Goal: Information Seeking & Learning: Check status

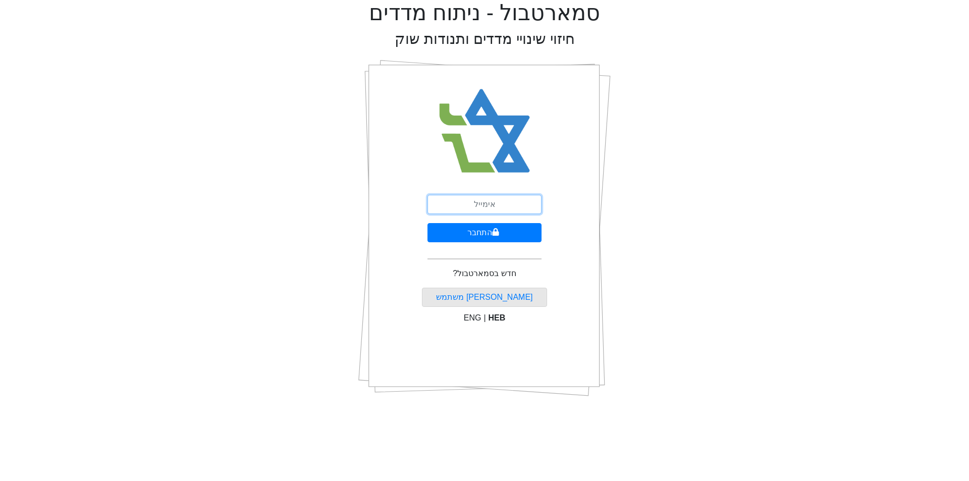
click at [504, 212] on input "email" at bounding box center [484, 204] width 114 height 19
type input "[EMAIL_ADDRESS][DOMAIN_NAME]"
click at [427, 223] on button "התחבר" at bounding box center [484, 232] width 114 height 19
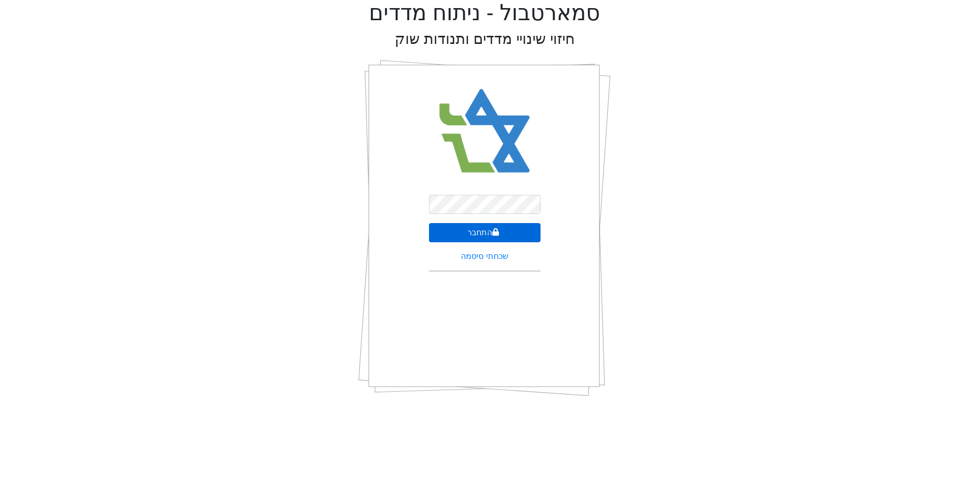
click at [494, 225] on button "התחבר" at bounding box center [485, 232] width 112 height 19
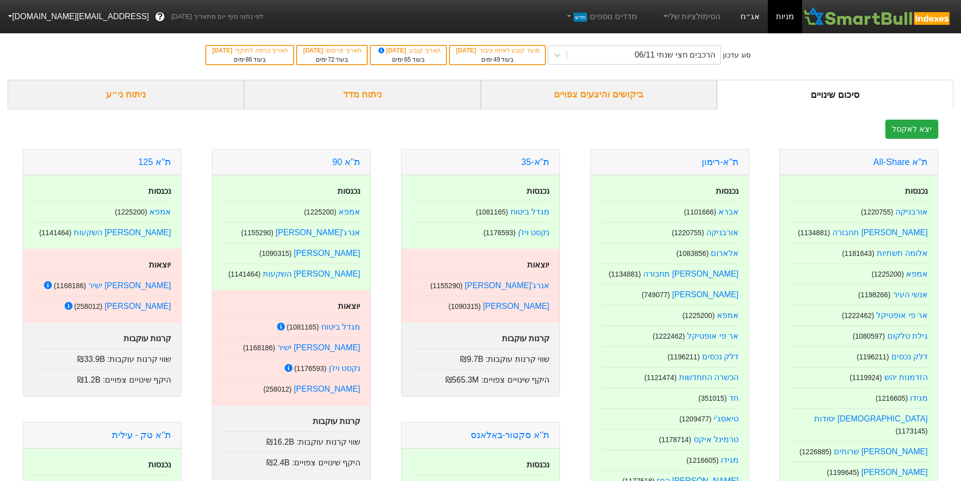
click at [745, 19] on link "אג״ח" at bounding box center [750, 16] width 35 height 33
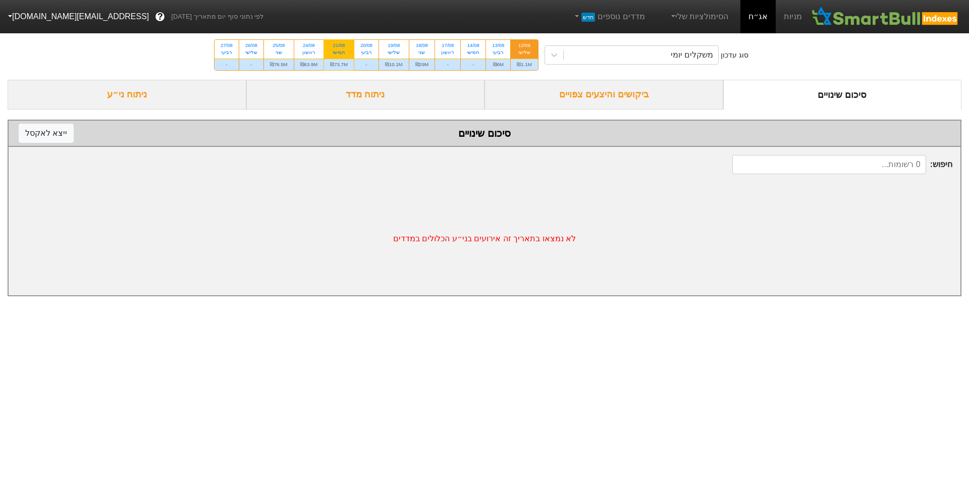
click at [341, 50] on div "חמישי" at bounding box center [339, 52] width 18 height 7
click at [339, 46] on input "21/08 חמישי ₪73.7M" at bounding box center [336, 43] width 7 height 7
radio input "true"
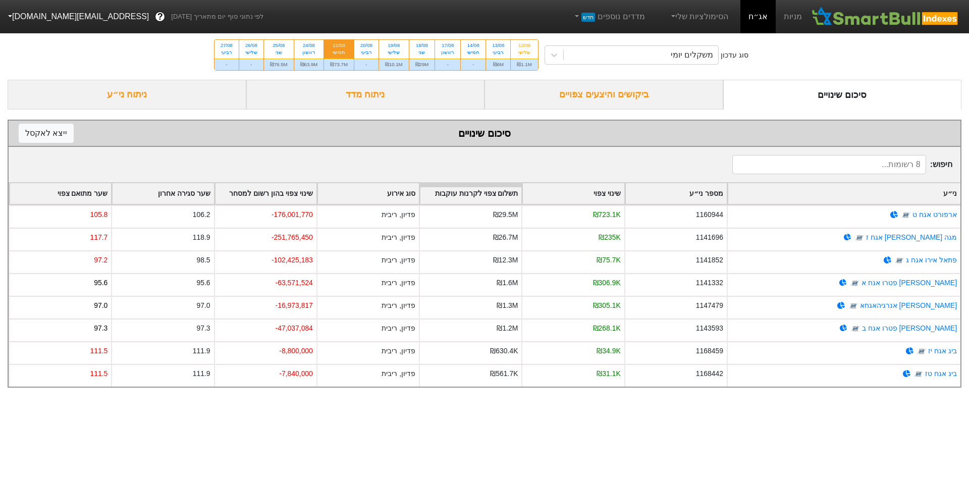
drag, startPoint x: 480, startPoint y: 414, endPoint x: 434, endPoint y: 400, distance: 48.0
click at [434, 398] on html "מניות אג״ח הסימולציות שלי מדדים נוספים חדש לפי נתוני סוף יום מתאריך [DATE] ? [E…" at bounding box center [484, 199] width 969 height 398
click at [452, 398] on html "מניות אג״ח הסימולציות שלי מדדים נוספים חדש לפי נתוני סוף יום מתאריך [DATE] ? [E…" at bounding box center [484, 199] width 969 height 398
drag, startPoint x: 719, startPoint y: 441, endPoint x: 695, endPoint y: 413, distance: 36.6
click at [695, 398] on html "מניות אג״ח הסימולציות שלי מדדים נוספים חדש לפי נתוני סוף יום מתאריך [DATE] ? [E…" at bounding box center [484, 199] width 969 height 398
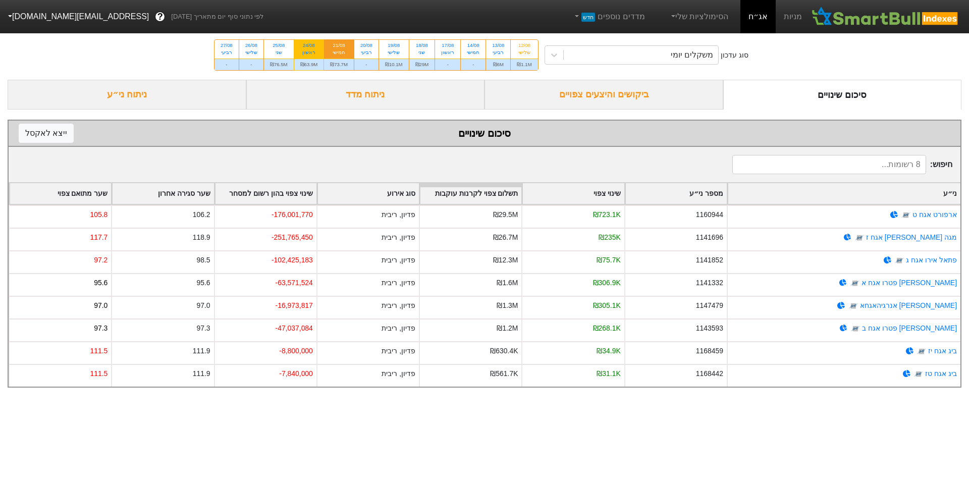
click at [303, 54] on div "ראשון" at bounding box center [309, 52] width 18 height 7
click at [303, 46] on input "24/08 ראשון ₪63.9M" at bounding box center [305, 43] width 7 height 7
radio input "true"
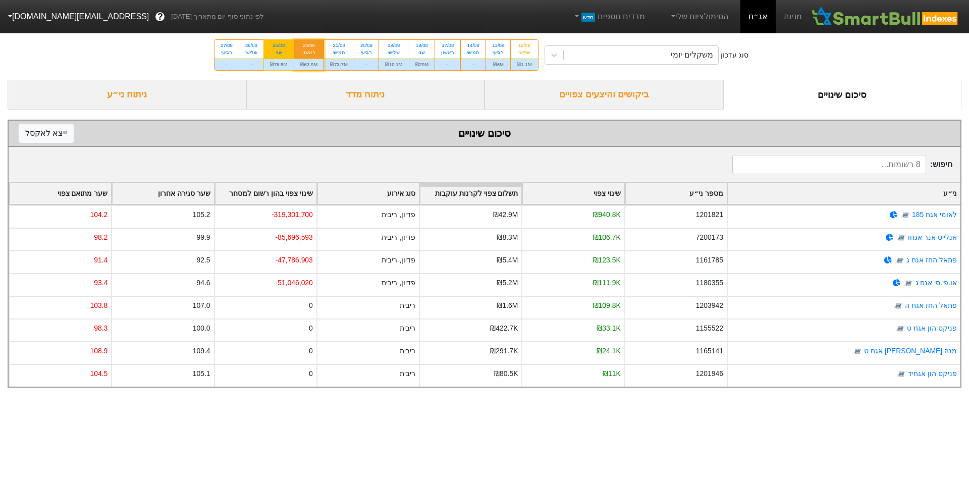
click at [277, 51] on div "שני" at bounding box center [279, 52] width 18 height 7
click at [277, 46] on input "25/08 שני ₪76.5M" at bounding box center [275, 43] width 7 height 7
radio input "true"
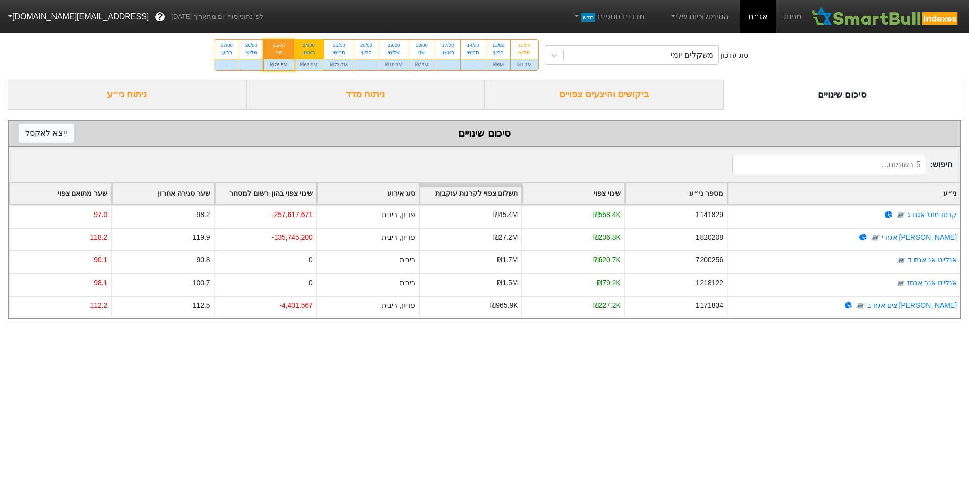
click at [319, 57] on div "24/08 ראשון" at bounding box center [309, 49] width 30 height 18
click at [309, 46] on input "24/08 ראשון ₪63.9M" at bounding box center [305, 43] width 7 height 7
radio input "true"
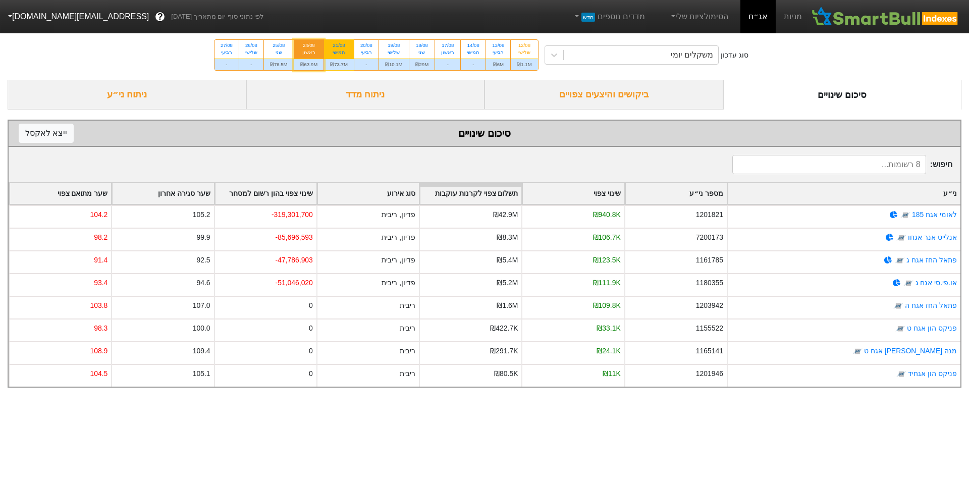
click at [348, 45] on div "21/08" at bounding box center [339, 45] width 18 height 7
click at [339, 45] on input "21/08 חמישי ₪73.7M" at bounding box center [336, 43] width 7 height 7
radio input "true"
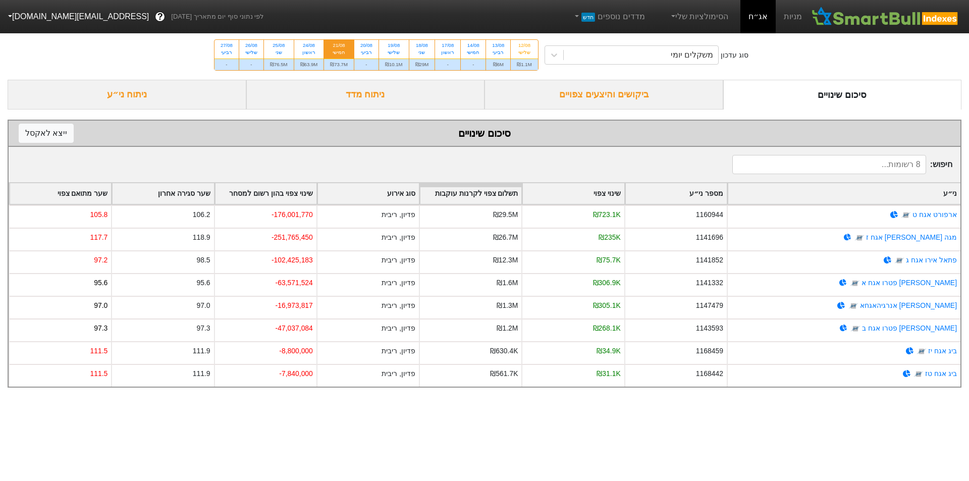
drag, startPoint x: 878, startPoint y: 449, endPoint x: 796, endPoint y: 414, distance: 88.4
click at [796, 398] on html "מניות אג״ח הסימולציות שלי מדדים נוספים חדש לפי נתוני סוף יום מתאריך [DATE] ? [E…" at bounding box center [484, 199] width 969 height 398
drag, startPoint x: 796, startPoint y: 414, endPoint x: 724, endPoint y: 409, distance: 72.3
click at [724, 398] on html "מניות אג״ח הסימולציות שלי מדדים נוספים חדש לפי נתוני סוף יום מתאריך [DATE] ? [E…" at bounding box center [484, 199] width 969 height 398
